Goal: Information Seeking & Learning: Learn about a topic

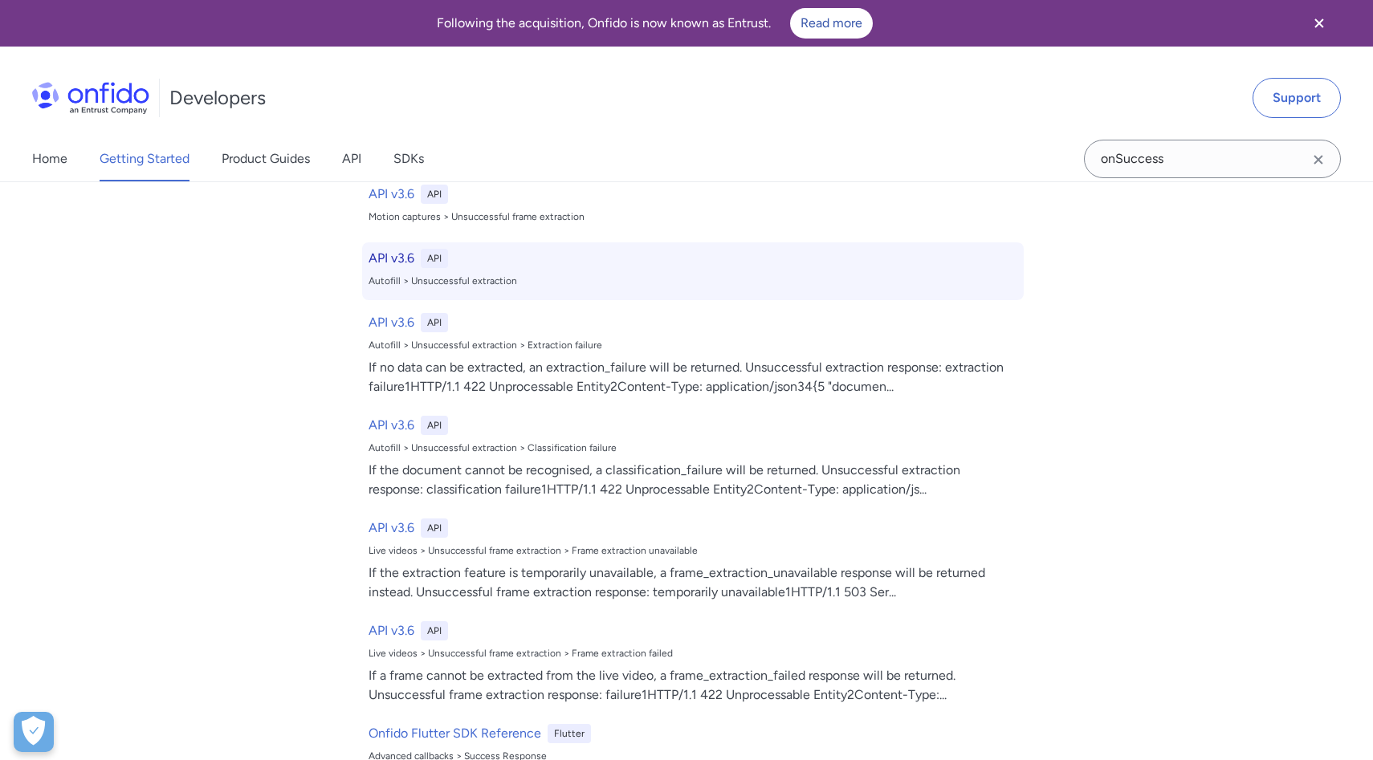
scroll to position [416, 0]
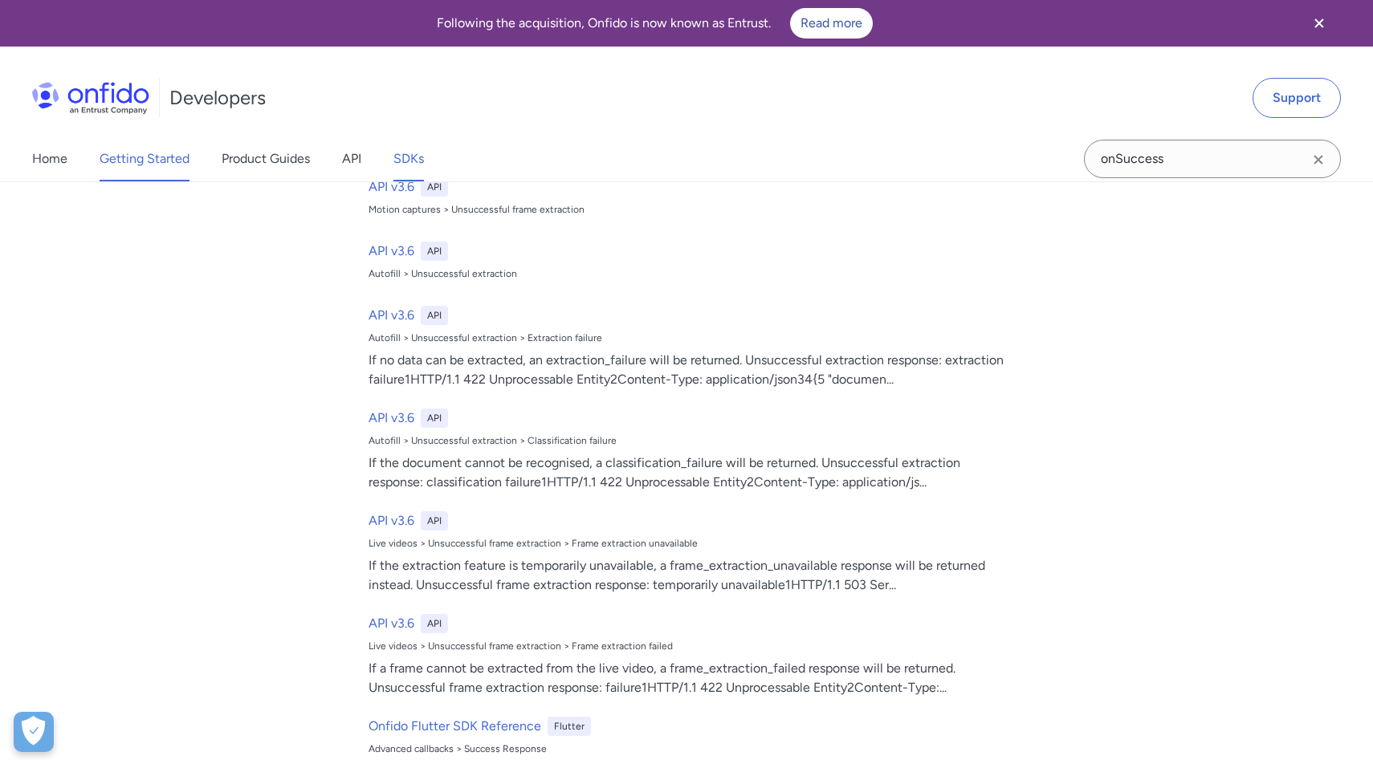
type input "onSuccess"
click at [398, 161] on link "SDKs" at bounding box center [408, 158] width 31 height 45
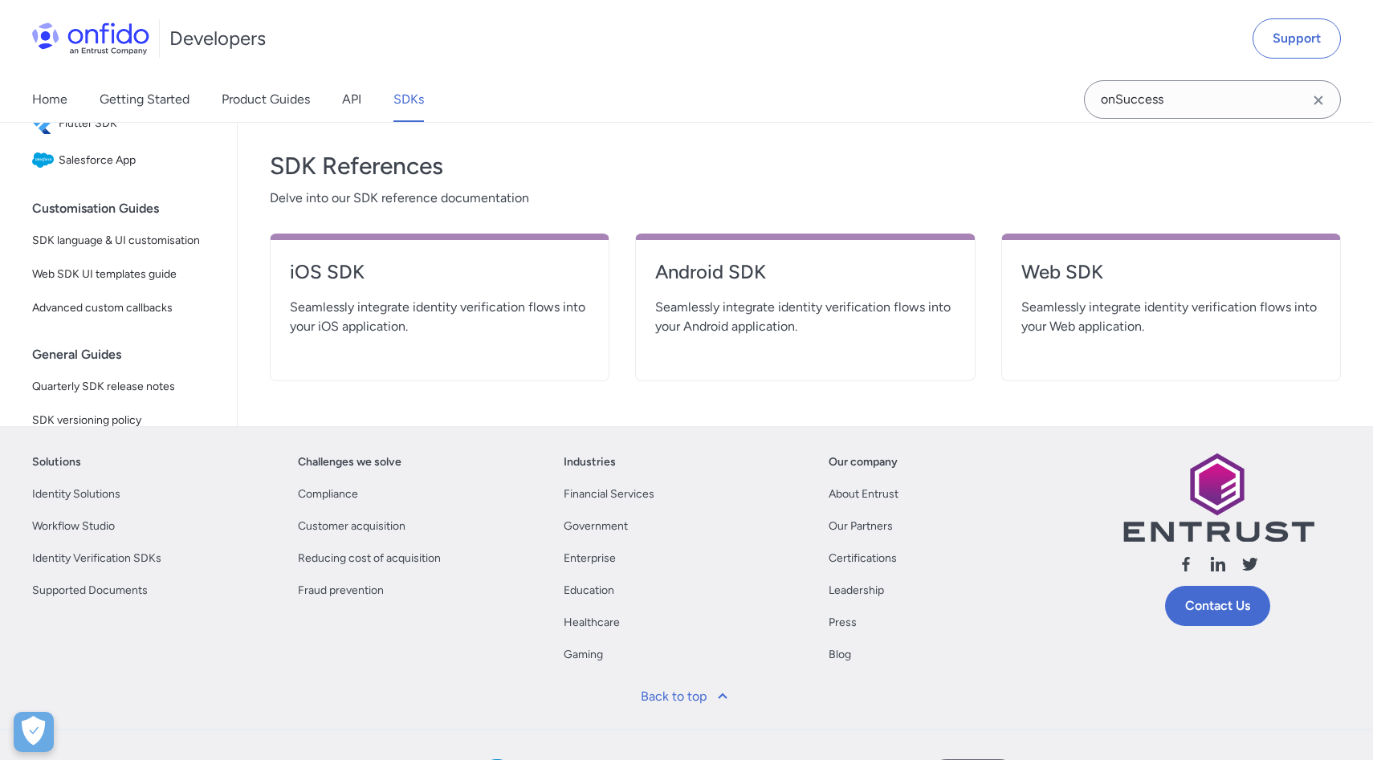
scroll to position [458, 0]
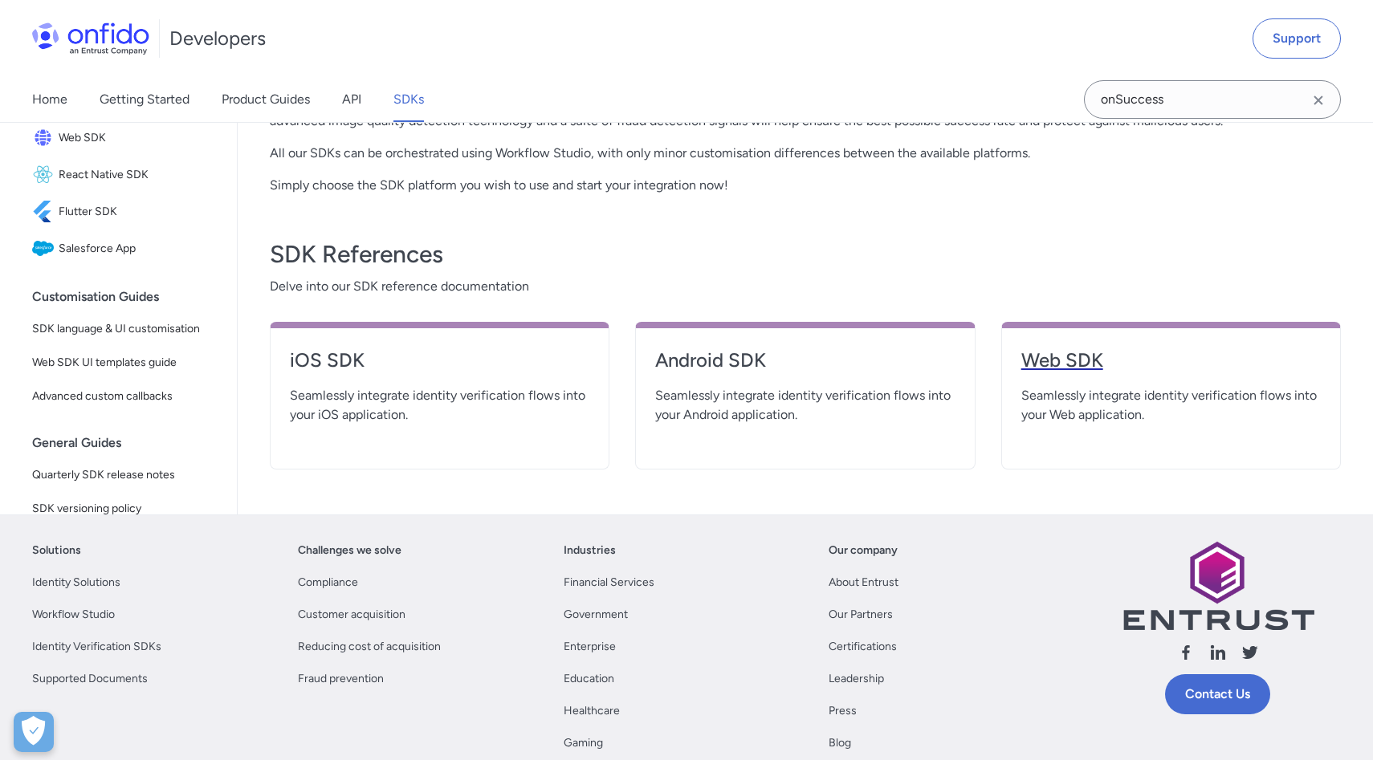
click at [1097, 385] on link "Web SDK" at bounding box center [1170, 367] width 299 height 39
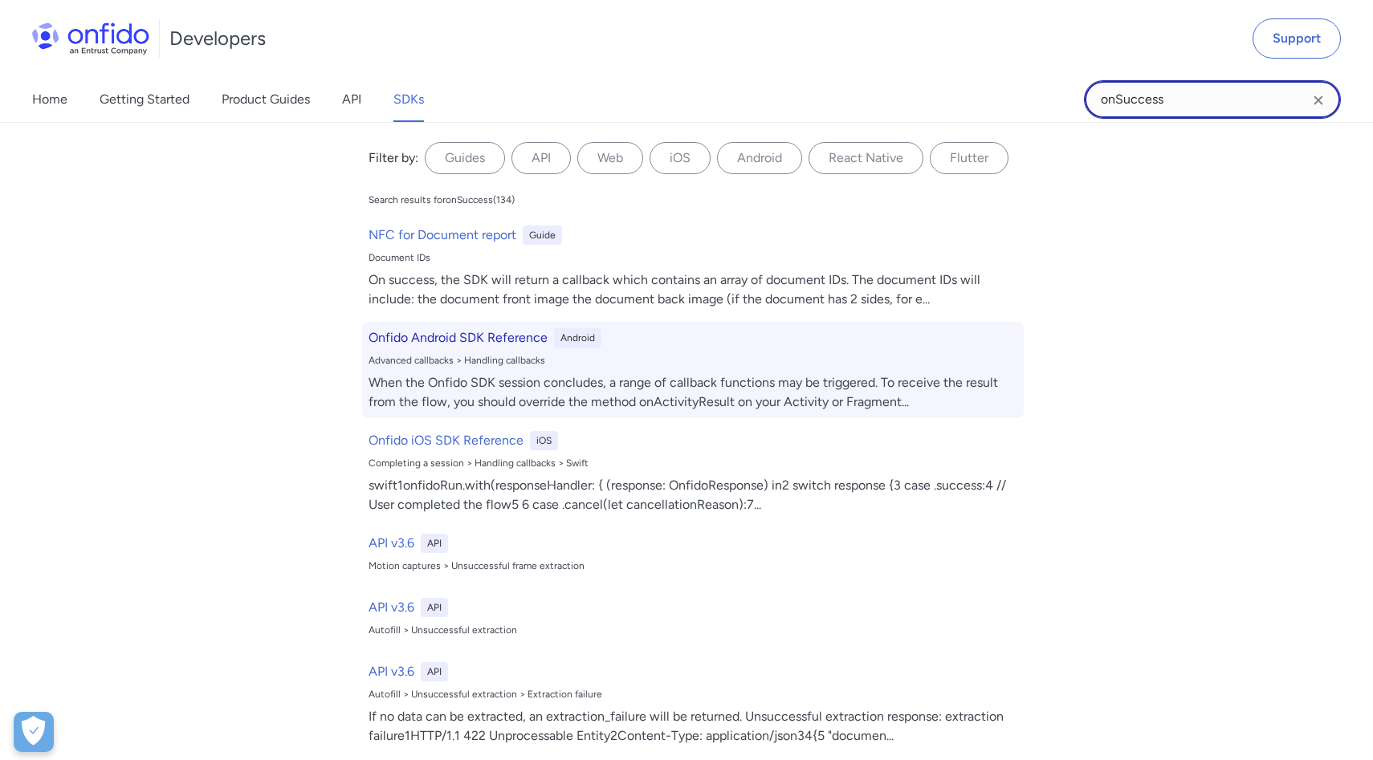
scroll to position [28539, 0]
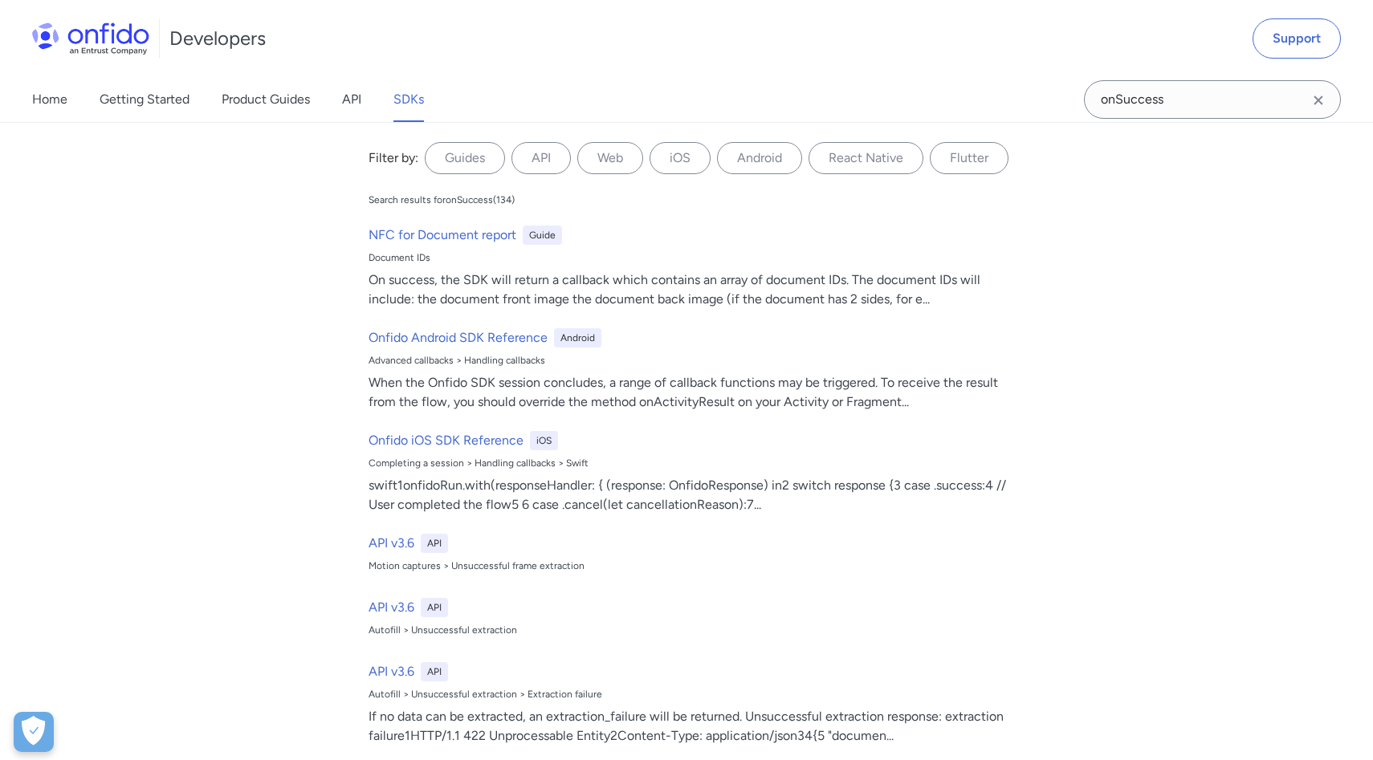
click at [1323, 100] on icon "Clear search field button" at bounding box center [1318, 100] width 19 height 19
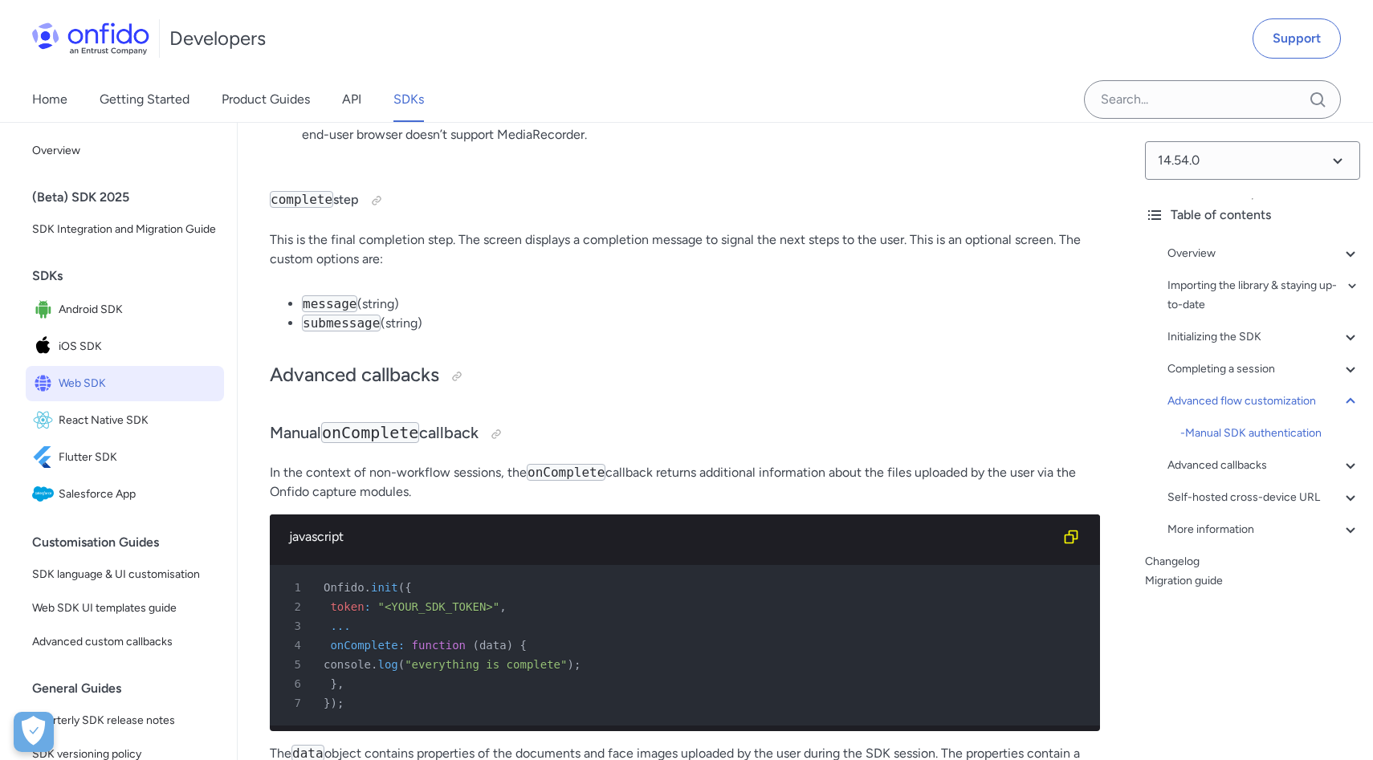
click at [686, 314] on li "message (string)" at bounding box center [701, 304] width 798 height 19
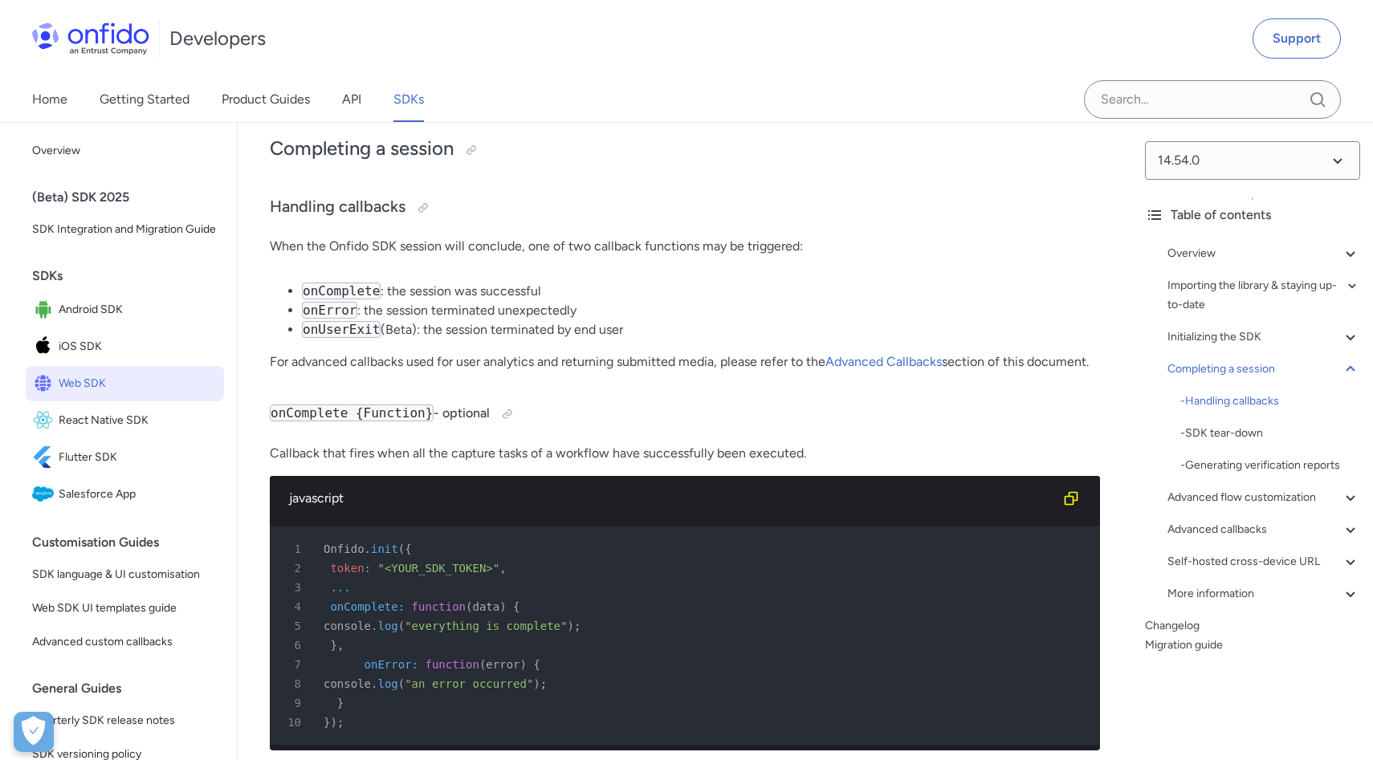
scroll to position [15559, 0]
